Goal: Task Accomplishment & Management: Complete application form

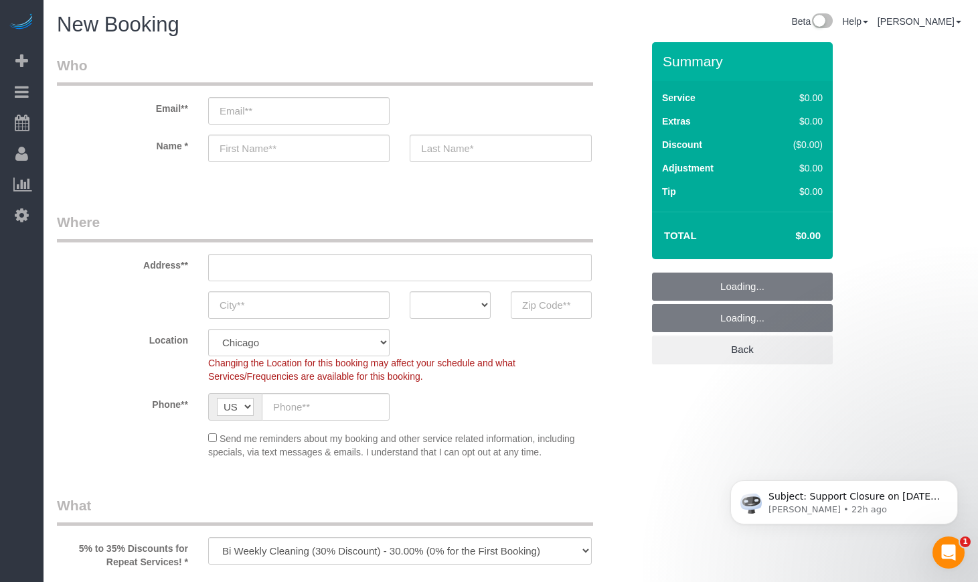
select select "512"
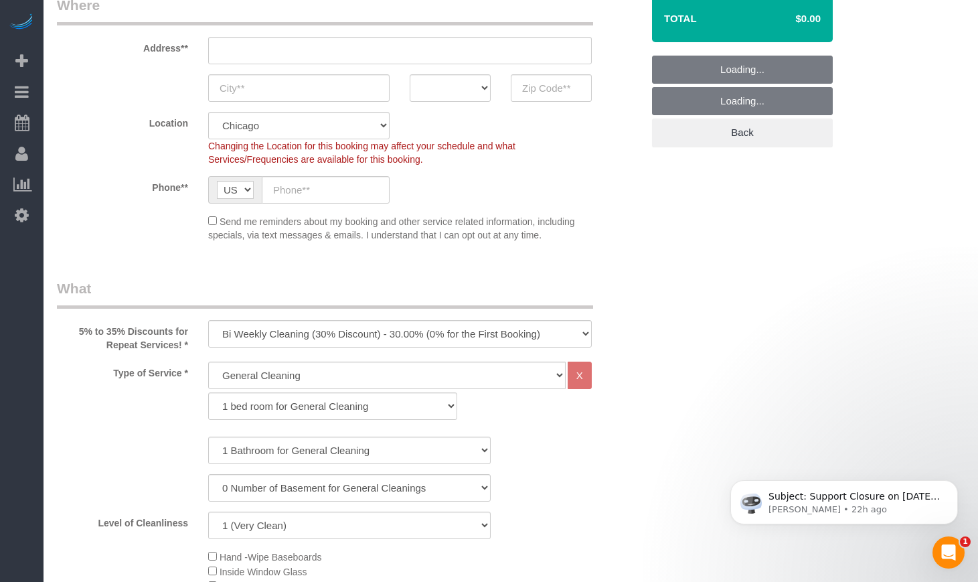
scroll to position [223, 0]
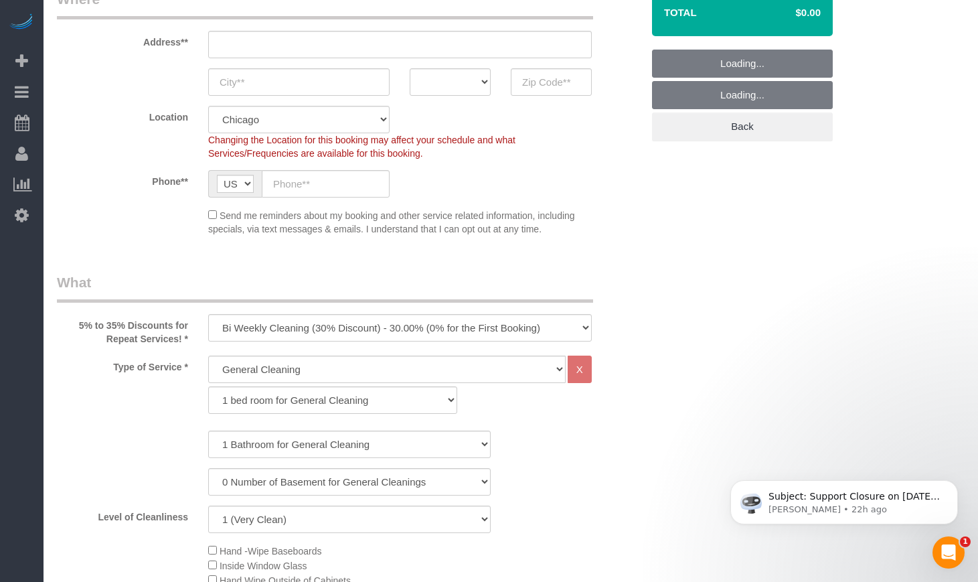
click at [327, 305] on div "5% to 35% Discounts for Repeat Services! * One Time Cleaning Weekly Cleaning (3…" at bounding box center [349, 308] width 605 height 73
click at [323, 321] on select "One Time Cleaning Weekly Cleaning (35% Discount) - 35.00% (0% for the First Boo…" at bounding box center [400, 327] width 384 height 27
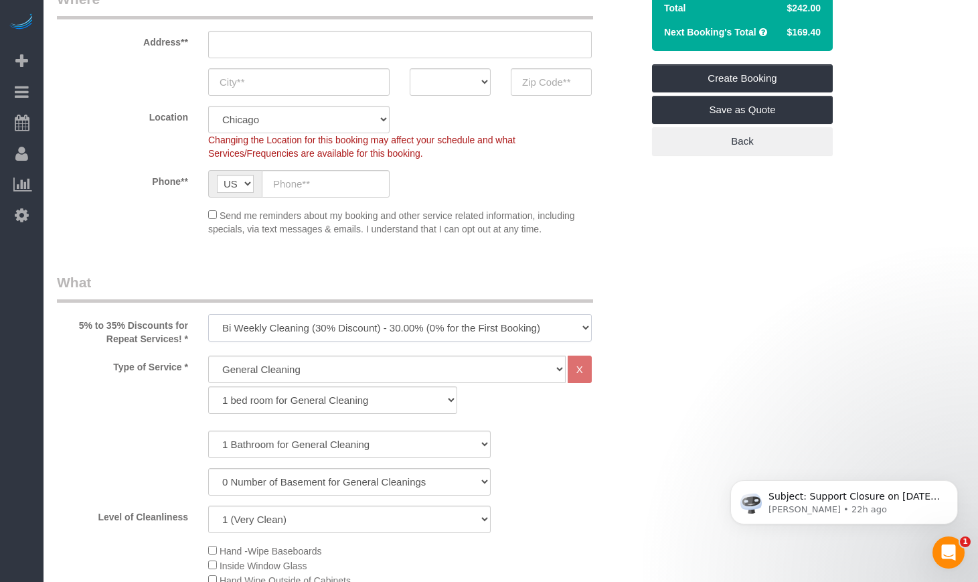
select select "object:1004"
click at [208, 314] on select "One Time Cleaning Weekly Cleaning (35% Discount) - 35.00% (0% for the First Boo…" at bounding box center [400, 327] width 384 height 27
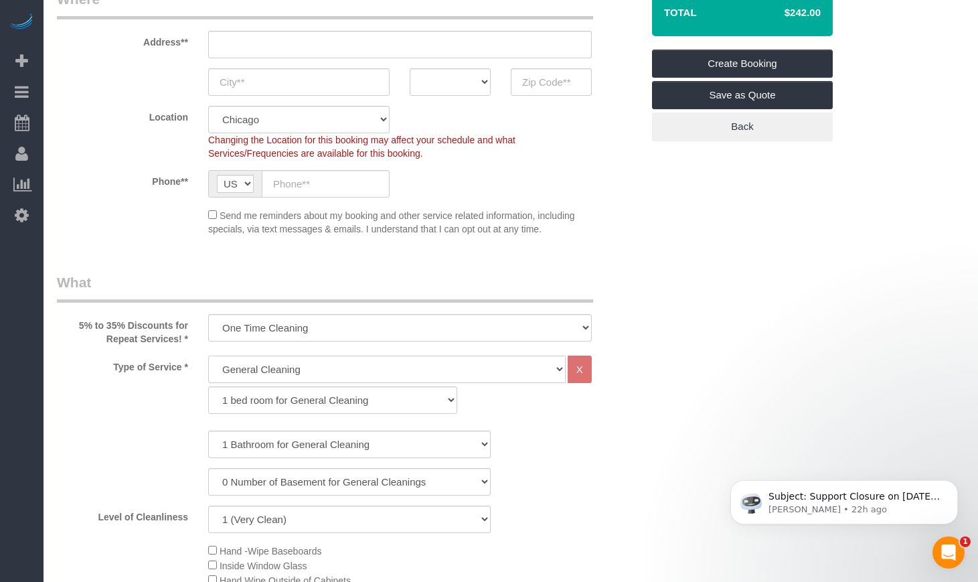
click at [318, 369] on select "General Cleaning Deep Cleaning Move-in / Move-out Cleaning COUNTS Cleaning" at bounding box center [386, 368] width 357 height 27
select select "514"
click at [208, 355] on select "General Cleaning Deep Cleaning Move-in / Move-out Cleaning COUNTS Cleaning" at bounding box center [386, 368] width 357 height 27
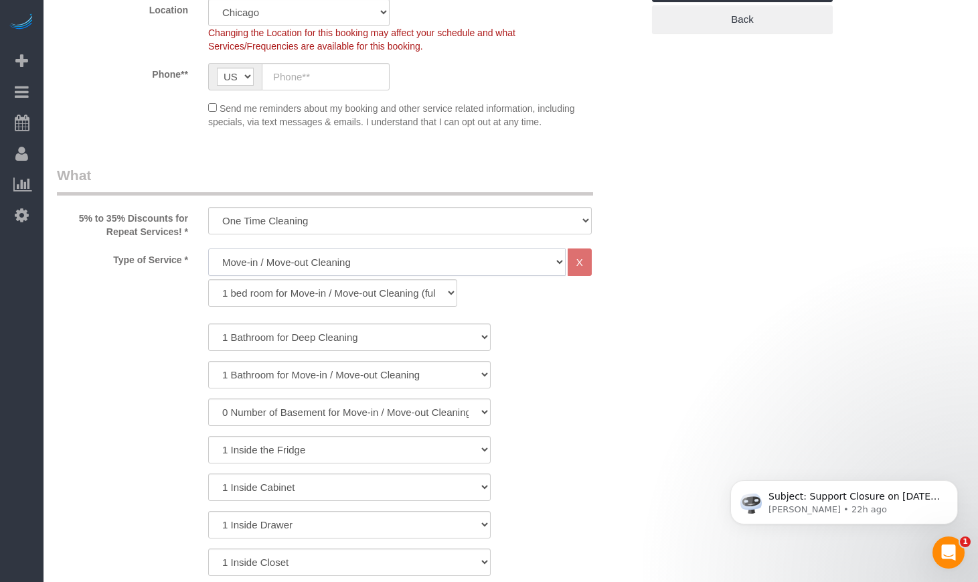
scroll to position [335, 0]
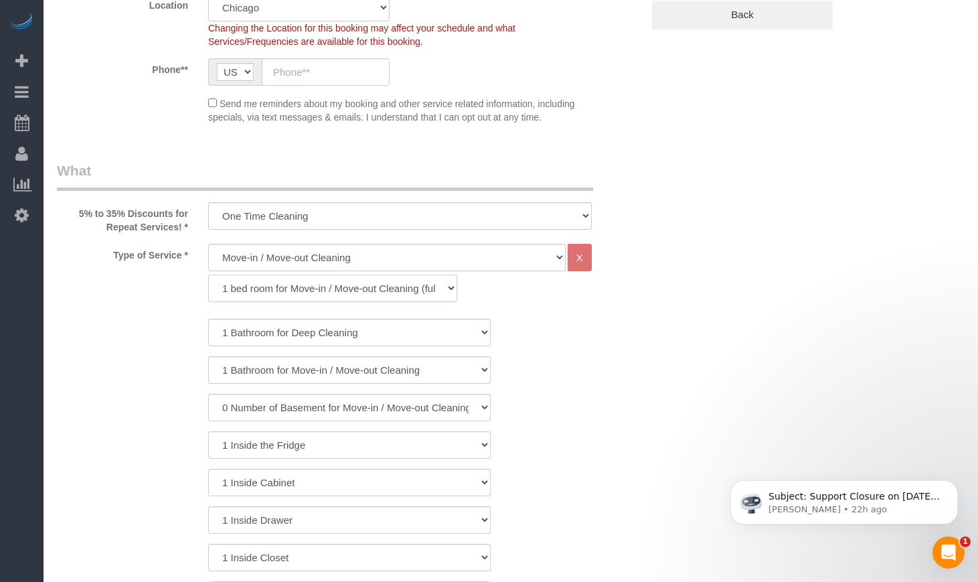
click at [320, 297] on select "1 bed room for Move-in / Move-out Cleaning (full scale) 2 bed room for Move-in …" at bounding box center [332, 287] width 249 height 27
click at [431, 295] on select "1 bed room for Move-in / Move-out Cleaning (full scale) 2 bed room for Move-in …" at bounding box center [332, 287] width 249 height 27
select select "299"
click at [208, 274] on select "1 bed room for Move-in / Move-out Cleaning (full scale) 2 bed room for Move-in …" at bounding box center [332, 287] width 249 height 27
click at [347, 325] on select "1 Bathroom for Move-in / Move-out Cleaning 2 Bathroom for Move-in / Move-out Cl…" at bounding box center [349, 332] width 282 height 27
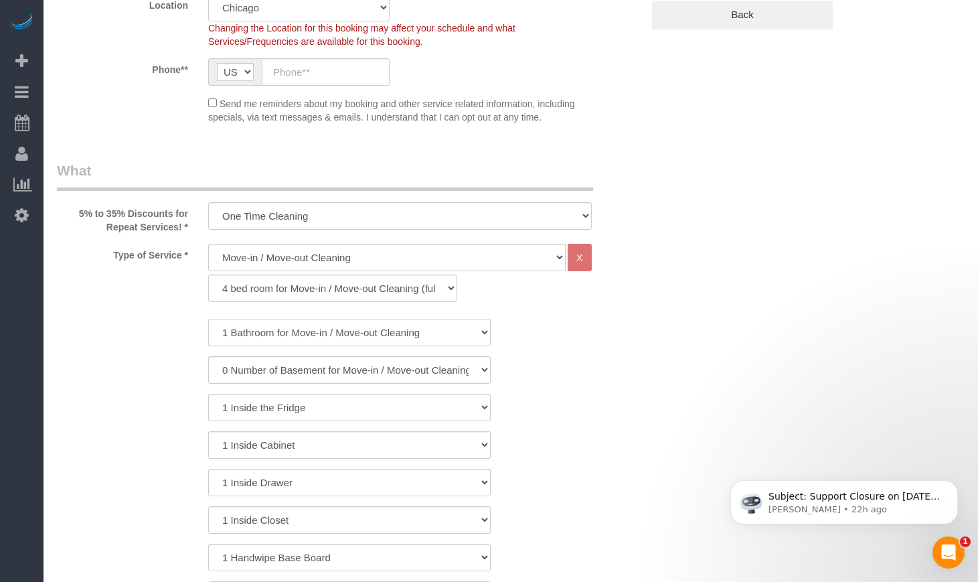
select select "5"
click at [208, 319] on select "1 Bathroom for Move-in / Move-out Cleaning 2 Bathroom for Move-in / Move-out Cl…" at bounding box center [349, 332] width 282 height 27
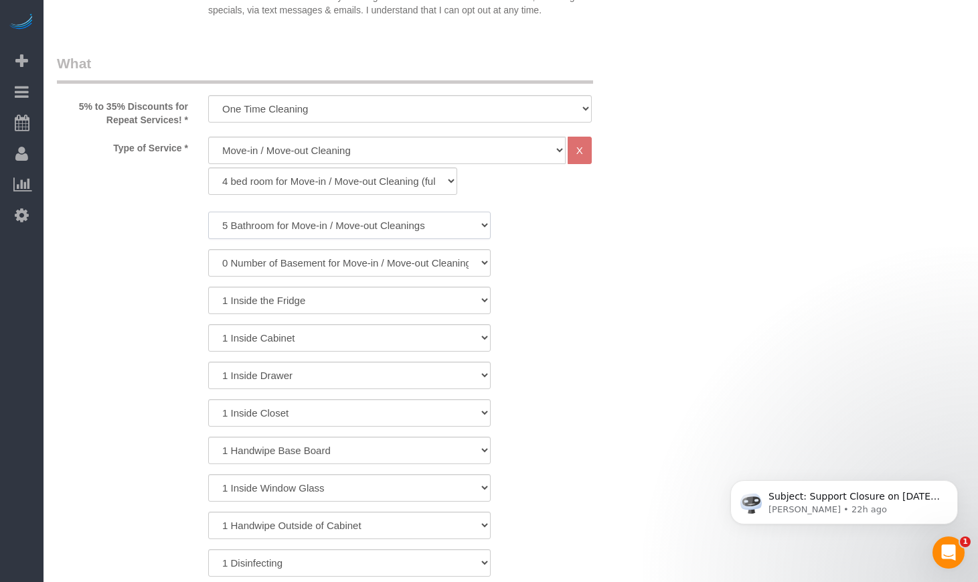
scroll to position [446, 0]
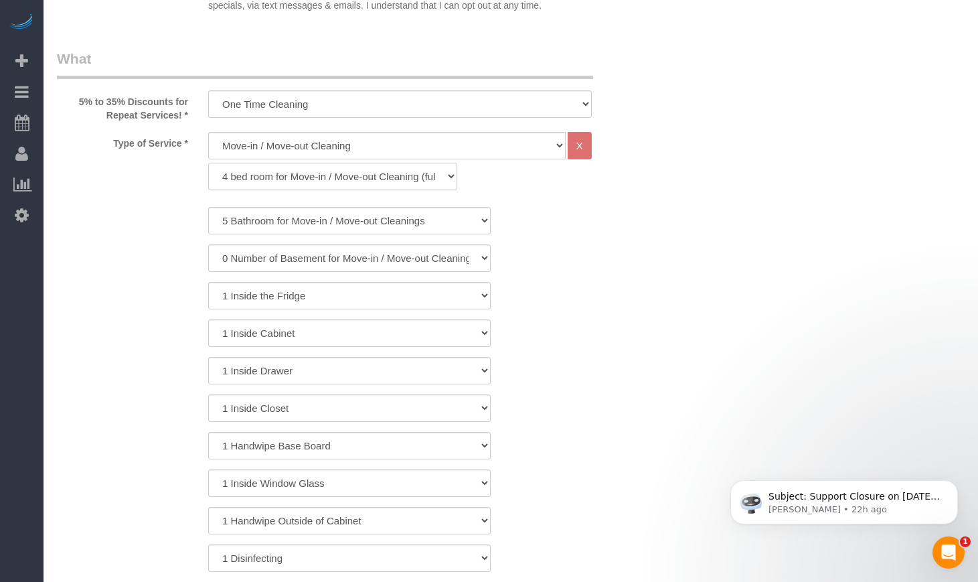
click at [431, 176] on select "1 bed room for Move-in / Move-out Cleaning (full scale) 2 bed room for Move-in …" at bounding box center [332, 176] width 249 height 27
click at [604, 272] on div "1 Bathroom for Move-in / Move-out Cleaning 2 Bathroom for Move-in / Move-out Cl…" at bounding box center [349, 408] width 585 height 402
click at [457, 283] on select "1 Inside the Fridge" at bounding box center [349, 295] width 282 height 27
click at [418, 333] on select "1 Inside Cabinet" at bounding box center [349, 332] width 282 height 27
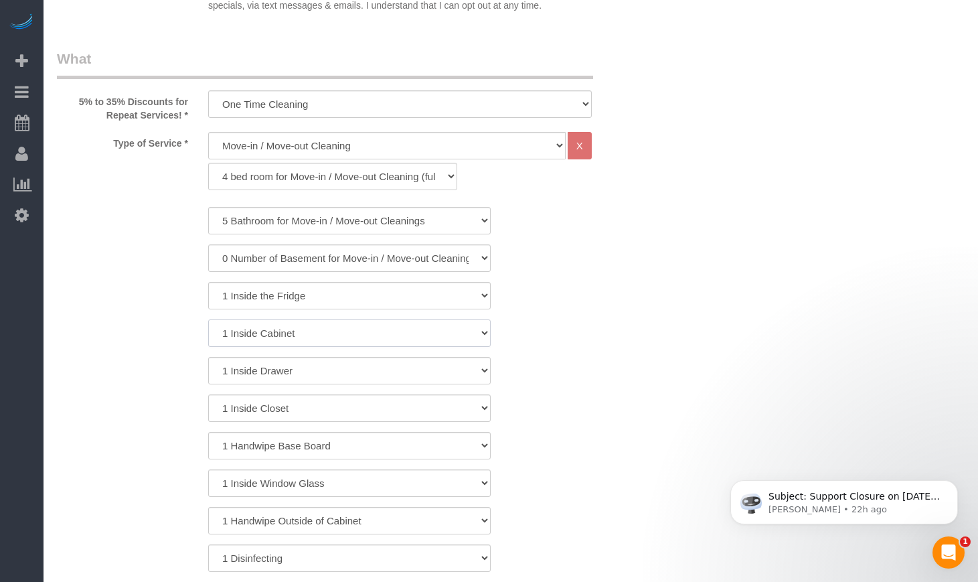
click at [418, 333] on select "1 Inside Cabinet" at bounding box center [349, 332] width 282 height 27
click at [434, 177] on select "1 bed room for Move-in / Move-out Cleaning (full scale) 2 bed room for Move-in …" at bounding box center [332, 176] width 249 height 27
click at [623, 233] on div "1 Bathroom for Move-in / Move-out Cleaning 2 Bathroom for Move-in / Move-out Cl…" at bounding box center [349, 220] width 605 height 27
click at [357, 175] on select "1 bed room for Move-in / Move-out Cleaning (full scale) 2 bed room for Move-in …" at bounding box center [332, 176] width 249 height 27
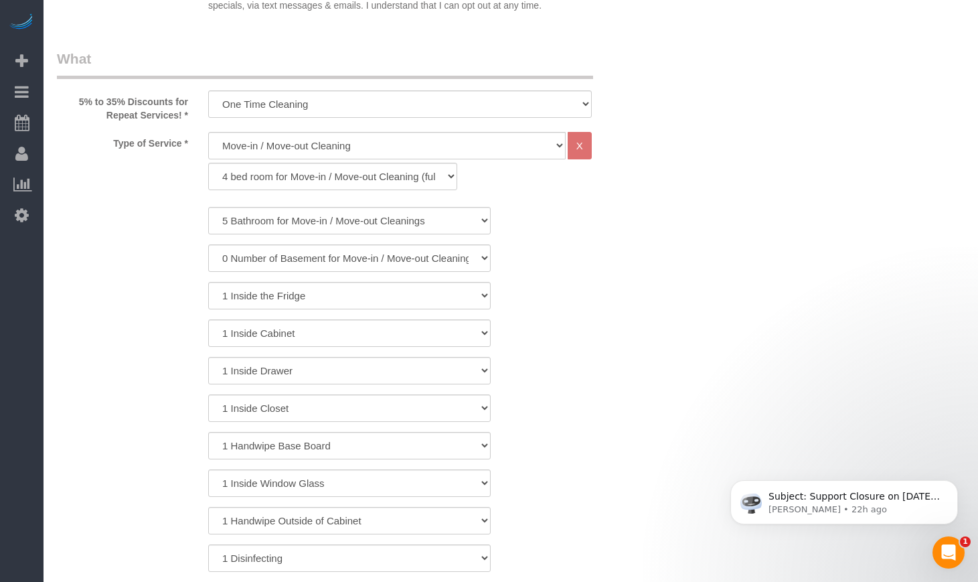
click at [626, 247] on div "0 Number of Basement for Move-in / Move-out Cleanings 1 Number of Basement for …" at bounding box center [349, 257] width 605 height 27
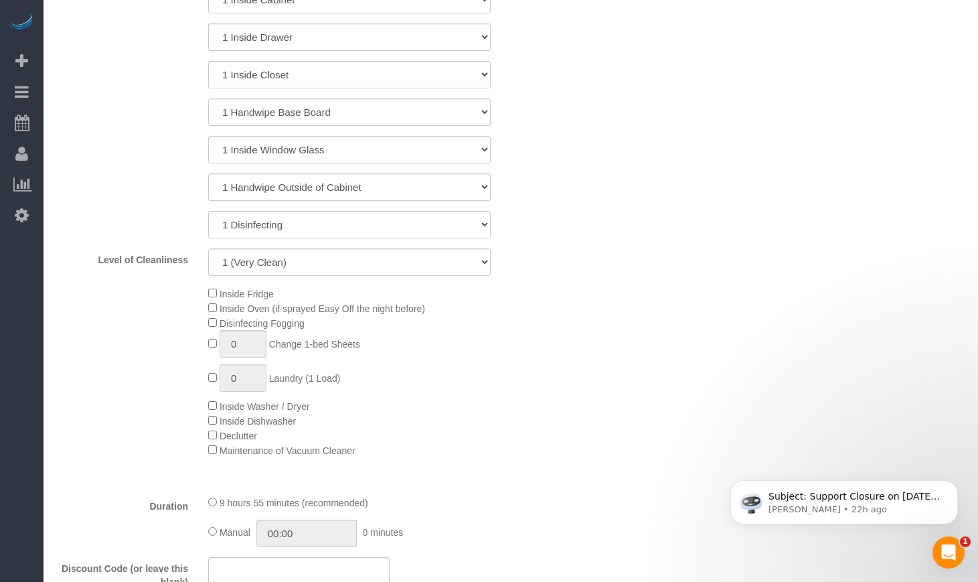
scroll to position [781, 0]
click at [340, 265] on select "1 (Very Clean) 2 3 4 5 (Average Condition) 6 7 8 9 10 (Extremely Dirty)" at bounding box center [349, 260] width 282 height 27
click at [208, 247] on select "1 (Very Clean) 2 3 4 5 (Average Condition) 6 7 8 9 10 (Extremely Dirty)" at bounding box center [349, 260] width 282 height 27
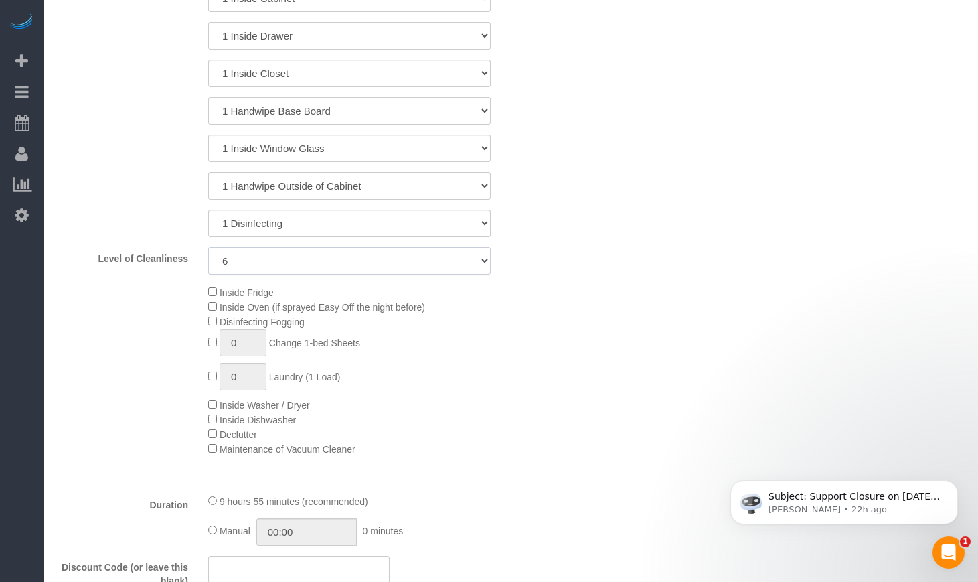
drag, startPoint x: 271, startPoint y: 248, endPoint x: 264, endPoint y: 266, distance: 19.3
click at [271, 248] on select "1 (Very Clean) 2 3 4 5 (Average Condition) 6 7 8 9 10 (Extremely Dirty)" at bounding box center [349, 260] width 282 height 27
click at [208, 247] on select "1 (Very Clean) 2 3 4 5 (Average Condition) 6 7 8 9 10 (Extremely Dirty)" at bounding box center [349, 260] width 282 height 27
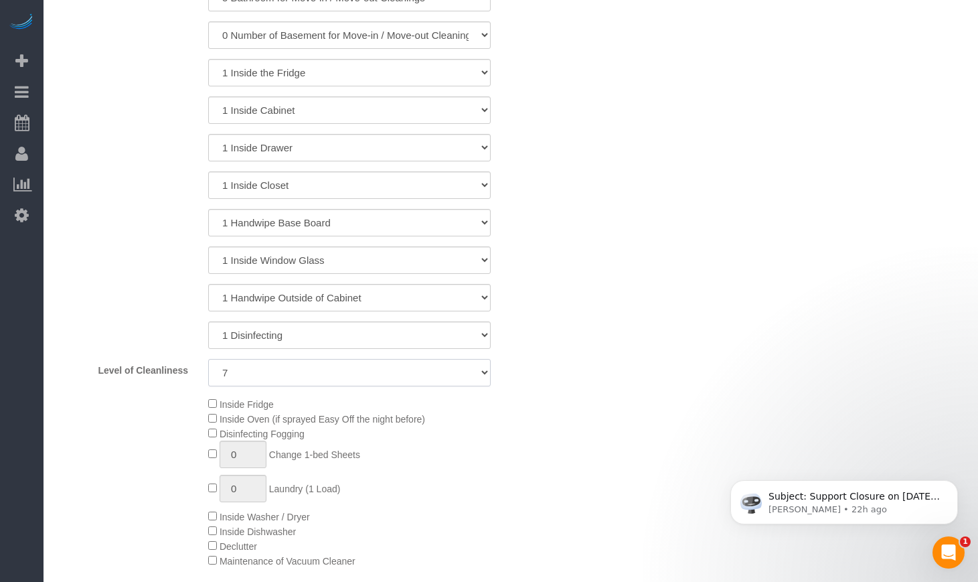
scroll to position [892, 0]
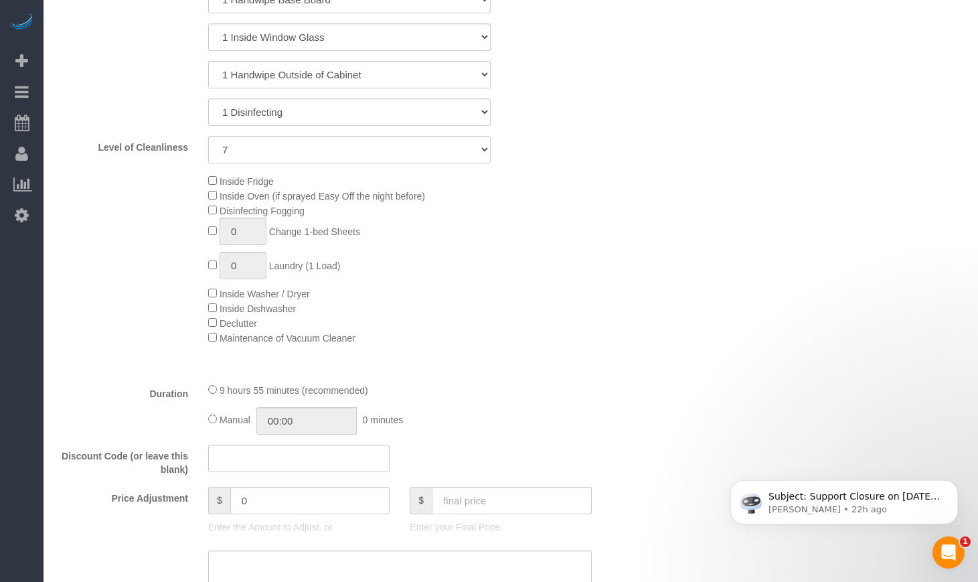
click at [260, 154] on select "1 (Very Clean) 2 3 4 5 (Average Condition) 6 7 8 9 10 (Extremely Dirty)" at bounding box center [349, 149] width 282 height 27
select select "6"
click at [208, 136] on select "1 (Very Clean) 2 3 4 5 (Average Condition) 6 7 8 9 10 (Extremely Dirty)" at bounding box center [349, 149] width 282 height 27
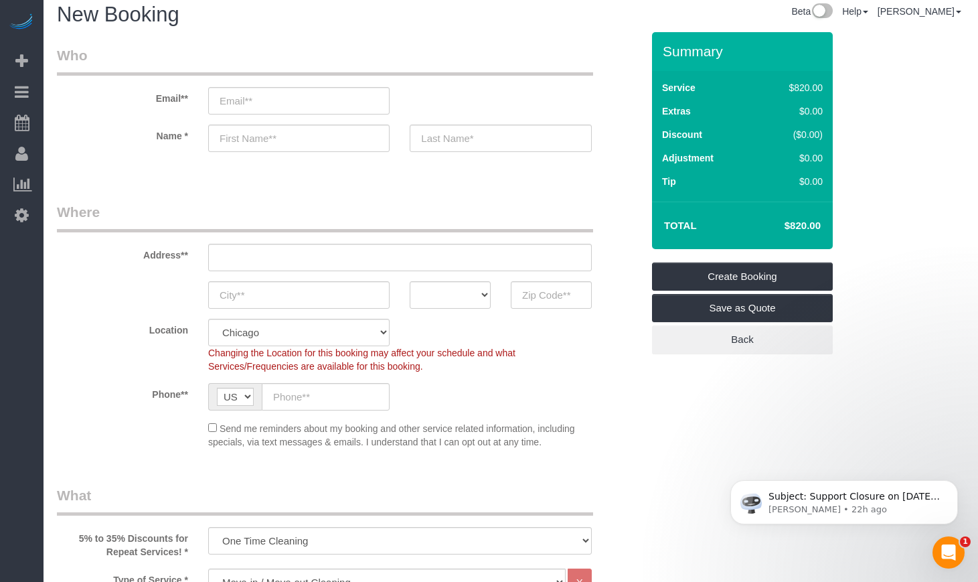
scroll to position [0, 0]
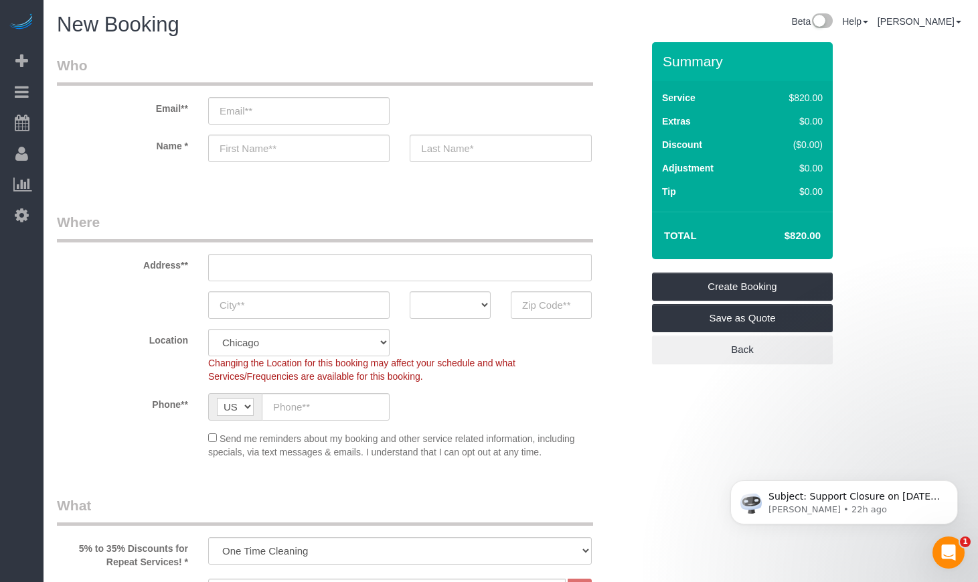
click at [637, 369] on div "Location [GEOGRAPHIC_DATA] [GEOGRAPHIC_DATA] Skokie Northwest Western Changing …" at bounding box center [349, 356] width 605 height 54
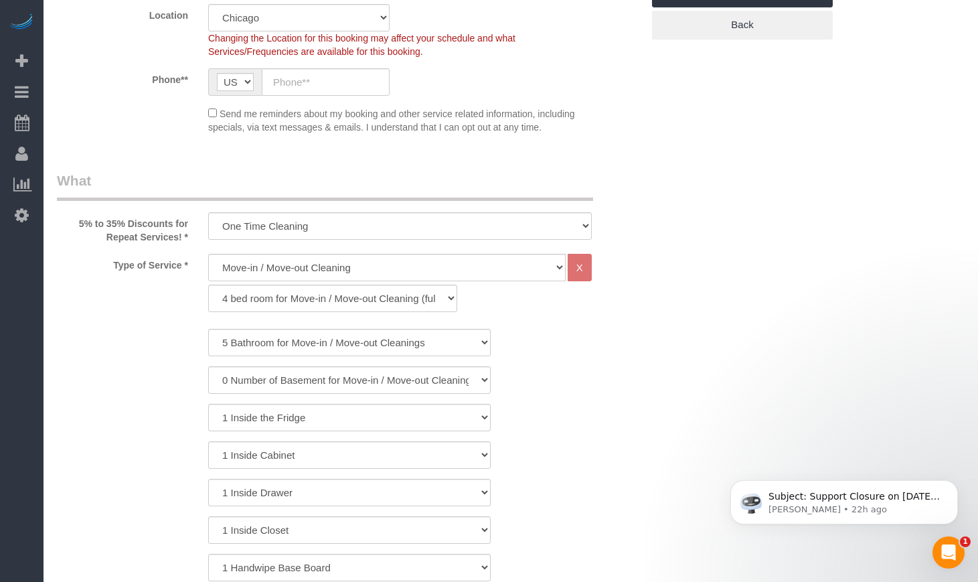
scroll to position [112, 0]
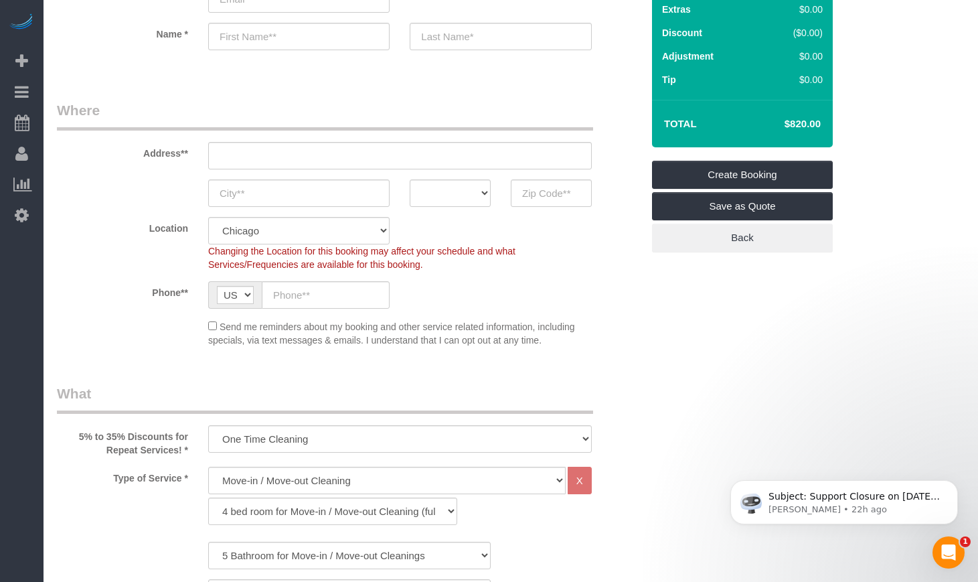
click at [627, 290] on div "Phone** AF AL DZ AD AO AI AQ AG AR AM AW AU AT AZ BS BH BD BB BY BE BZ BJ BM BT…" at bounding box center [349, 294] width 605 height 27
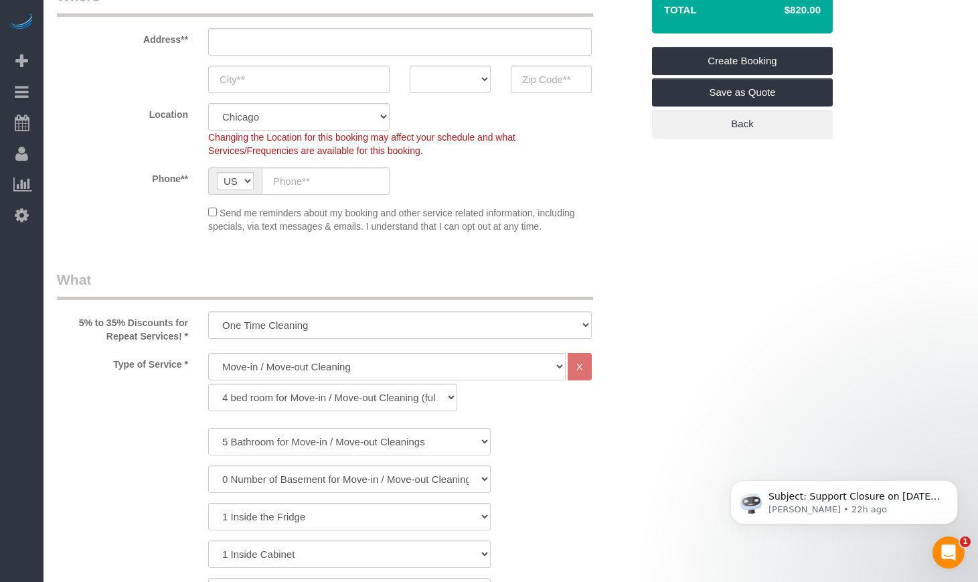
scroll to position [0, 0]
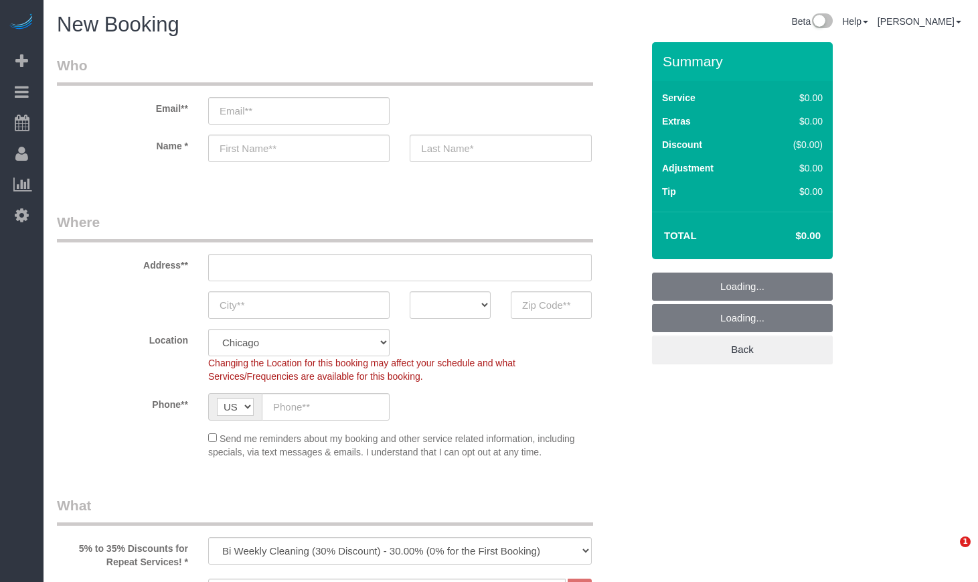
select select "512"
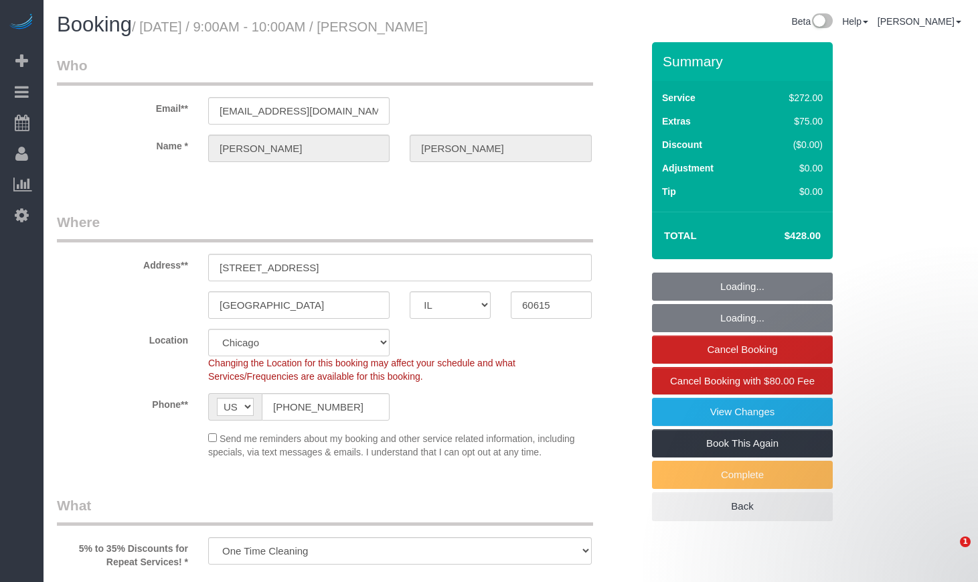
select select "IL"
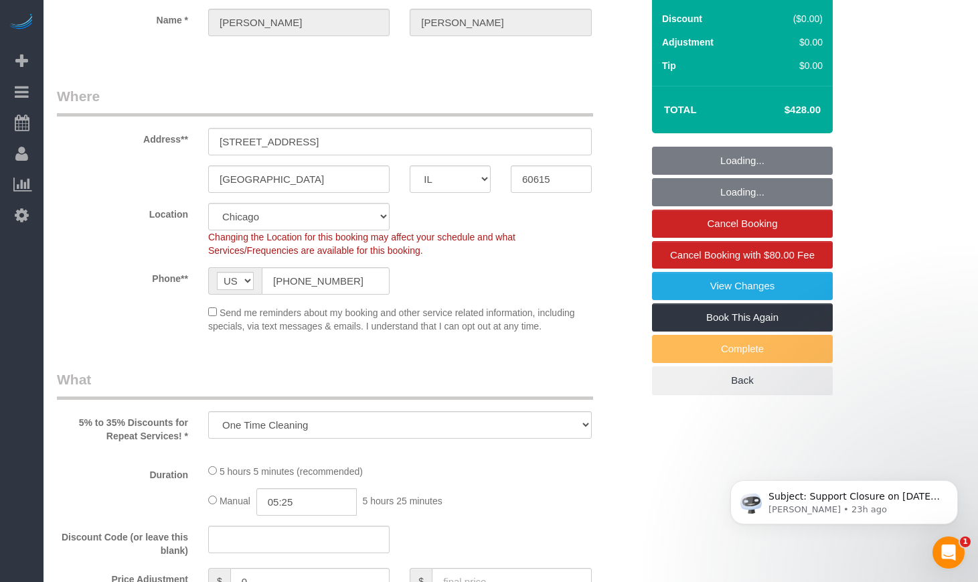
select select "513"
select select "5"
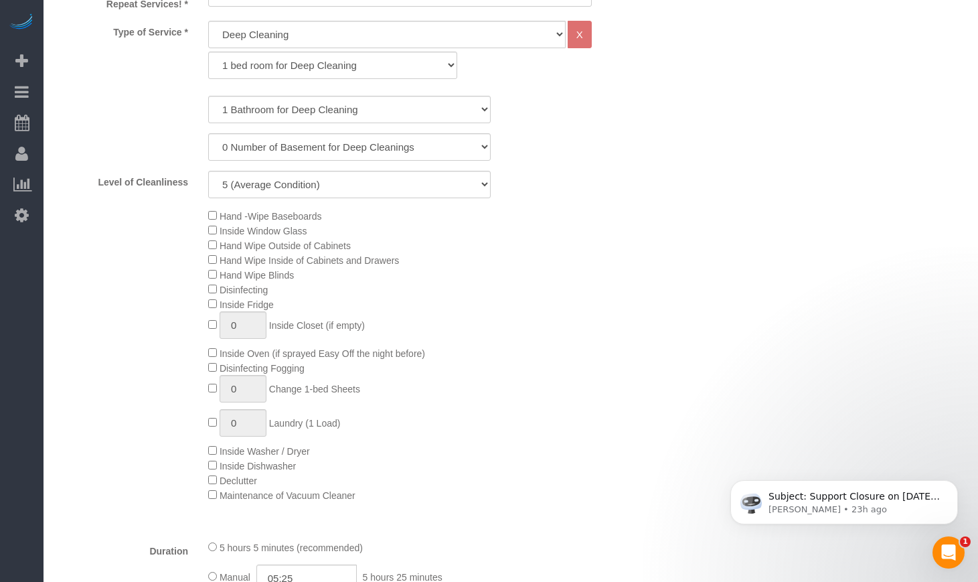
select select "string:fspay-e1b4e826-9504-4b98-8dab-42cf44e718b5"
select select "number:1"
select select "number:66"
select select "number:139"
select select "number:106"
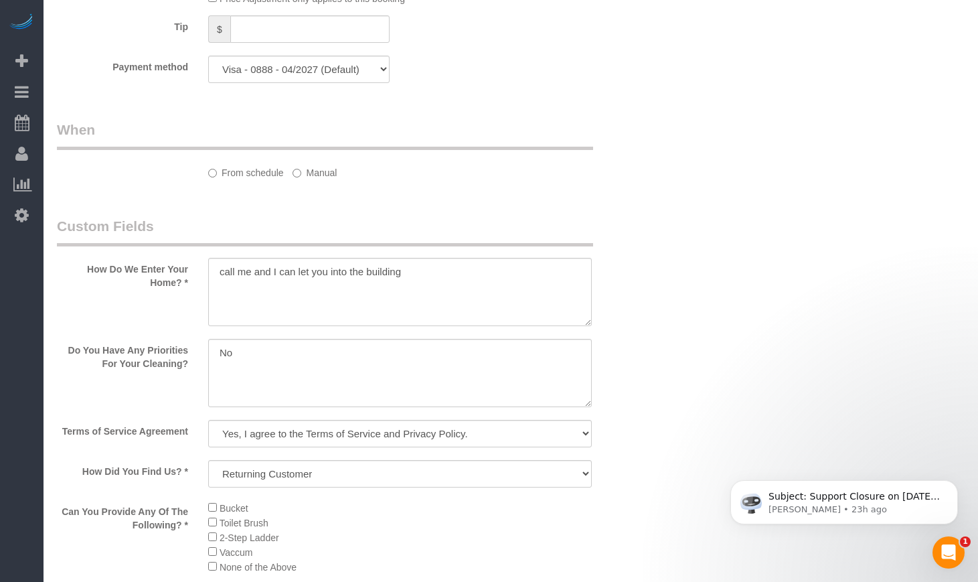
select select "object:1117"
select select "spot1"
select select "5"
